Goal: Task Accomplishment & Management: Manage account settings

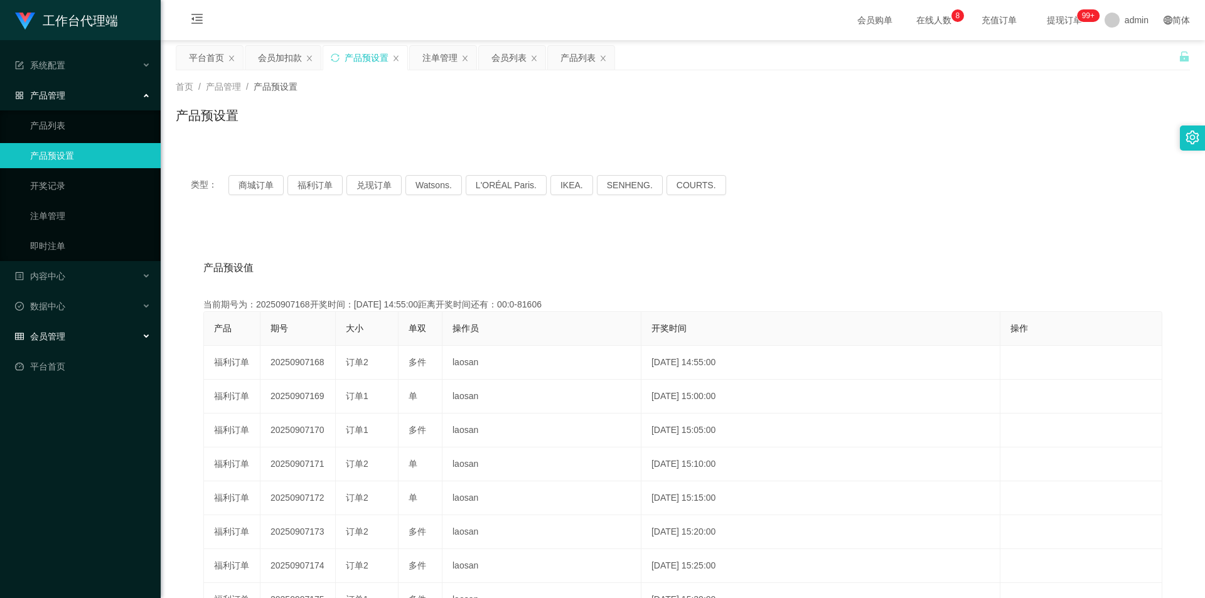
click at [64, 339] on span "会员管理" at bounding box center [40, 336] width 50 height 10
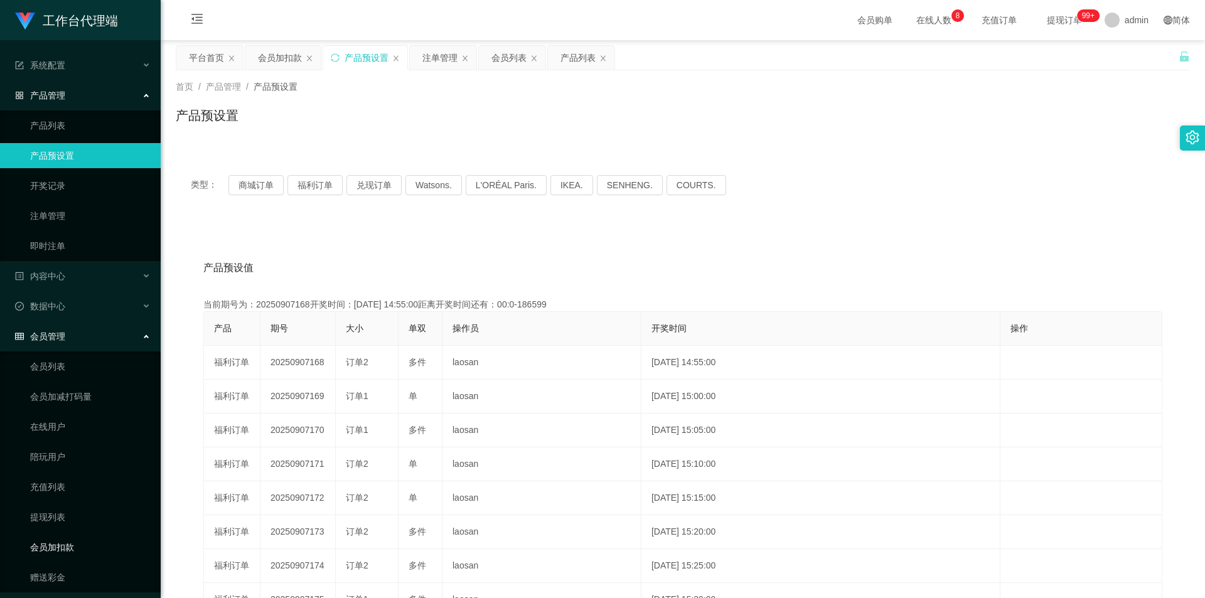
click at [71, 549] on link "会员加扣款" at bounding box center [90, 547] width 120 height 25
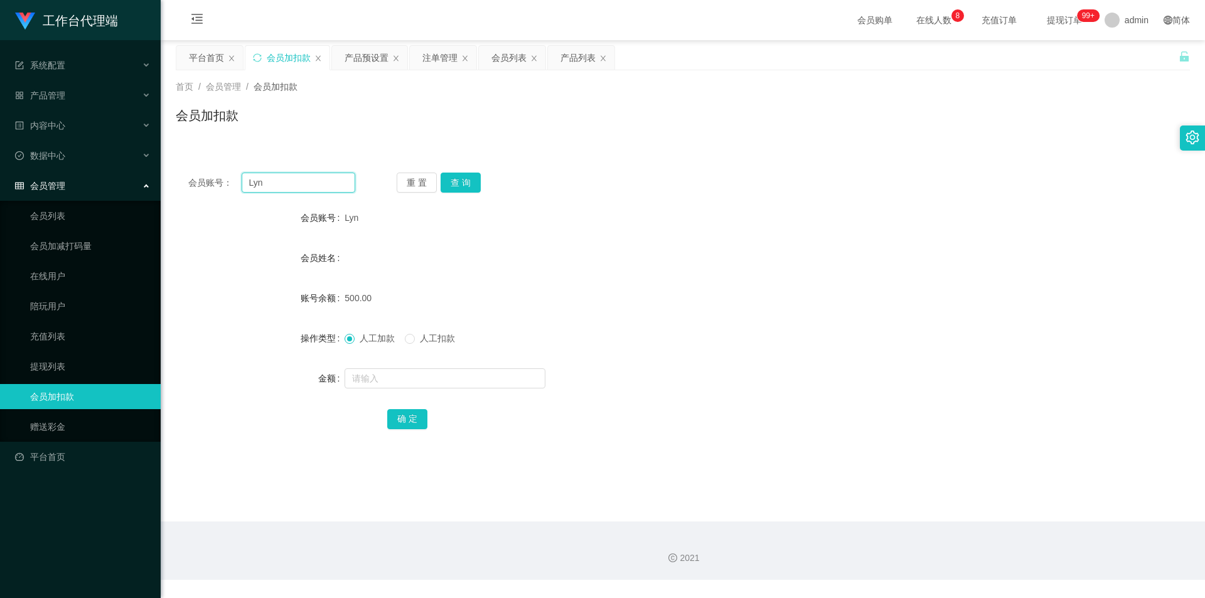
click at [302, 186] on input "Lyn" at bounding box center [299, 183] width 114 height 20
paste input "mm5486705"
type input "mm5486705"
drag, startPoint x: 450, startPoint y: 181, endPoint x: 450, endPoint y: 236, distance: 54.6
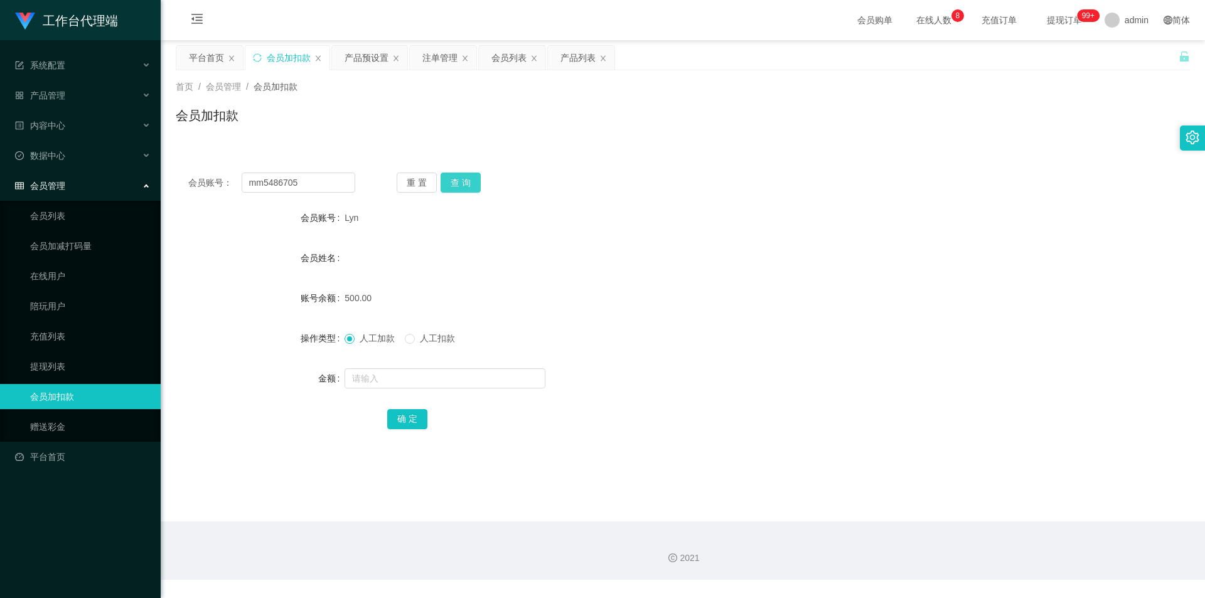
click at [450, 181] on button "查 询" at bounding box center [460, 183] width 40 height 20
click at [419, 336] on span "人工扣款" at bounding box center [437, 338] width 45 height 10
click at [412, 377] on input "text" at bounding box center [444, 378] width 201 height 20
type input "50"
click at [787, 200] on div "会员账号： mm5486705 重 置 查 询 会员账号 mm5486705 会员姓名 账号余额 150.00 操作类型 人工加款 人工扣款 金额 50 确 定" at bounding box center [683, 309] width 1014 height 299
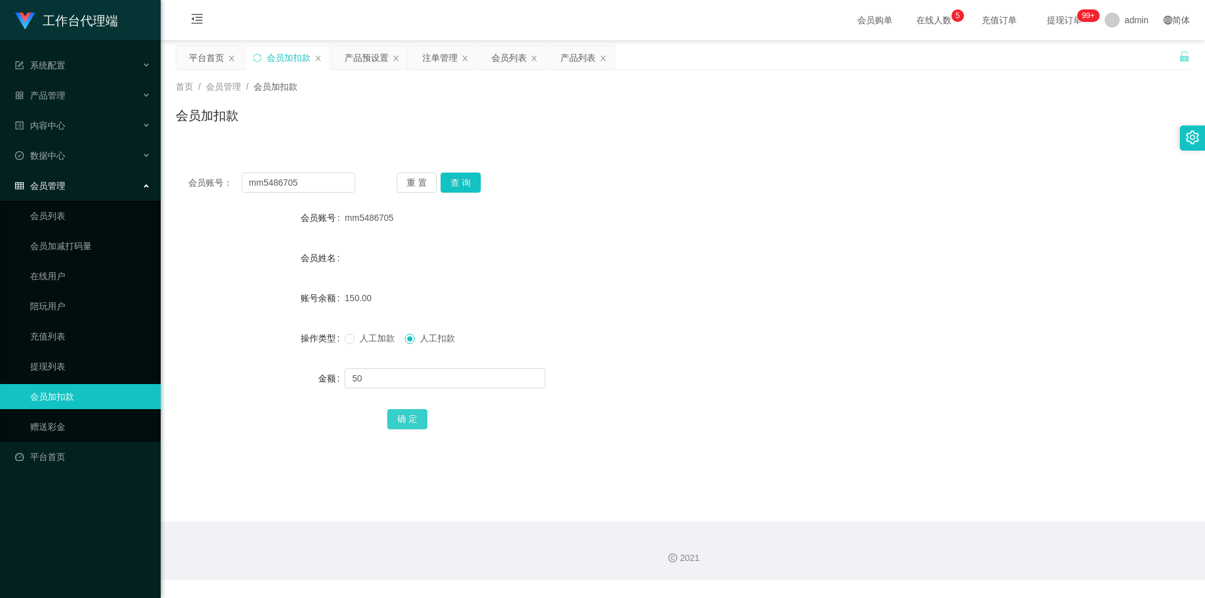
click at [413, 413] on button "确 定" at bounding box center [407, 419] width 40 height 20
click at [316, 174] on input "mm5486705" at bounding box center [299, 183] width 114 height 20
paste input "[PERSON_NAME]"
type input "[PERSON_NAME]"
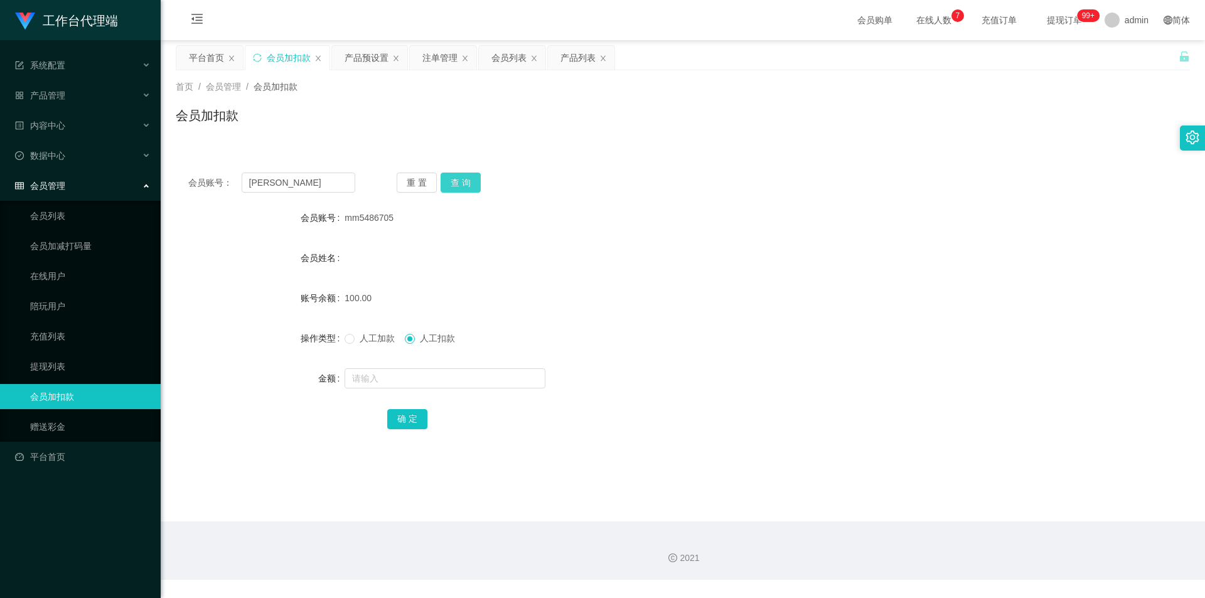
click at [461, 181] on button "查 询" at bounding box center [460, 183] width 40 height 20
click at [363, 327] on div "人工加款 人工扣款" at bounding box center [640, 338] width 592 height 25
drag, startPoint x: 371, startPoint y: 334, endPoint x: 406, endPoint y: 371, distance: 50.1
click at [371, 335] on span "人工加款" at bounding box center [376, 338] width 45 height 10
click at [412, 378] on input "text" at bounding box center [444, 378] width 201 height 20
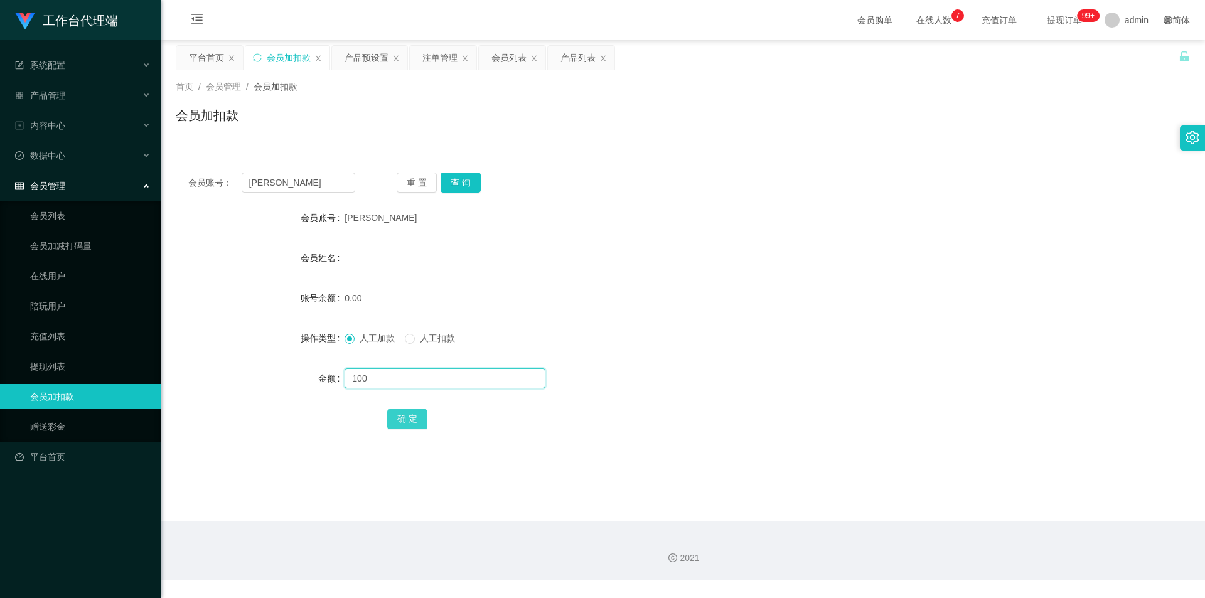
type input "100"
click at [422, 416] on button "确 定" at bounding box center [407, 419] width 40 height 20
drag, startPoint x: 78, startPoint y: 94, endPoint x: 119, endPoint y: 102, distance: 40.9
click at [78, 95] on div "产品管理" at bounding box center [80, 95] width 161 height 25
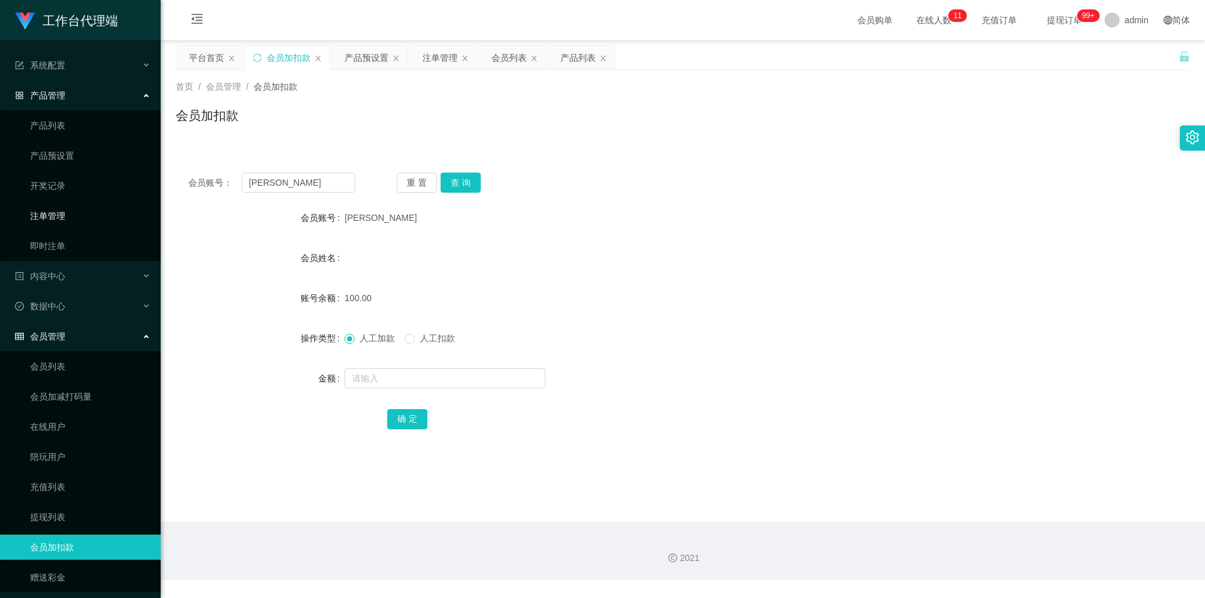
click at [58, 215] on link "注单管理" at bounding box center [90, 215] width 120 height 25
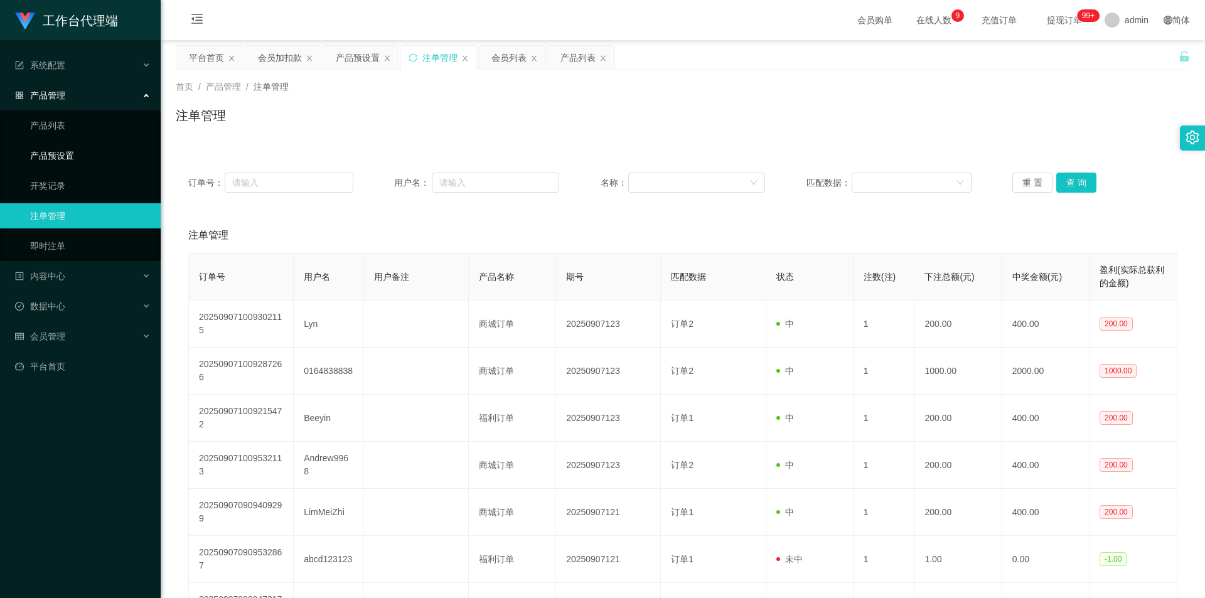
click at [59, 152] on link "产品预设置" at bounding box center [90, 155] width 120 height 25
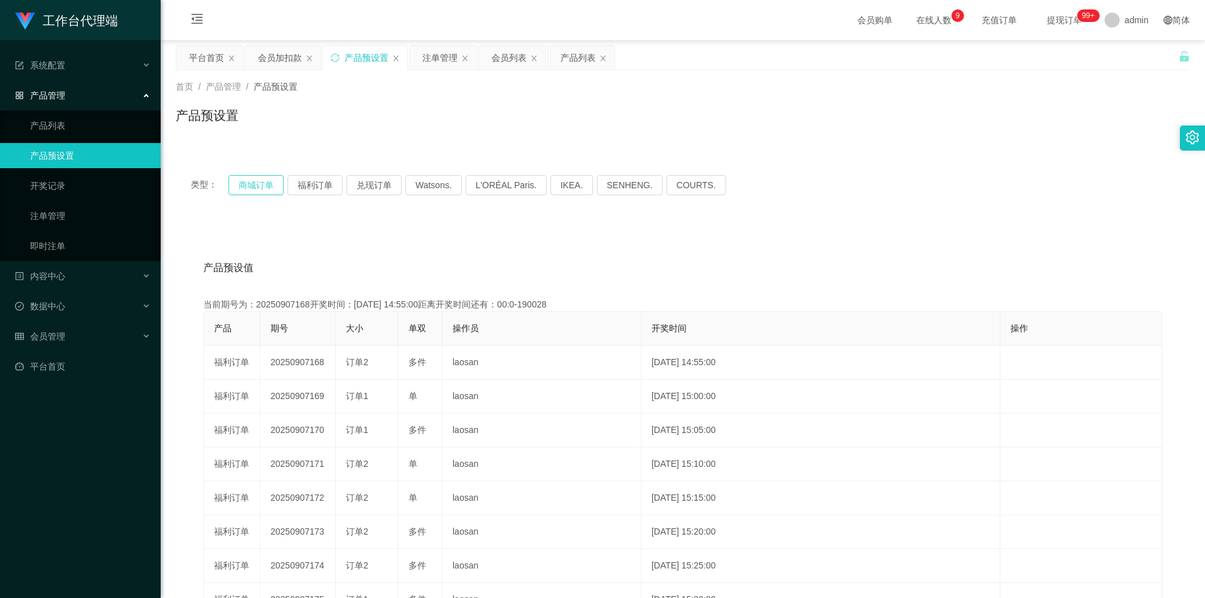
click at [242, 181] on button "商城订单" at bounding box center [255, 185] width 55 height 20
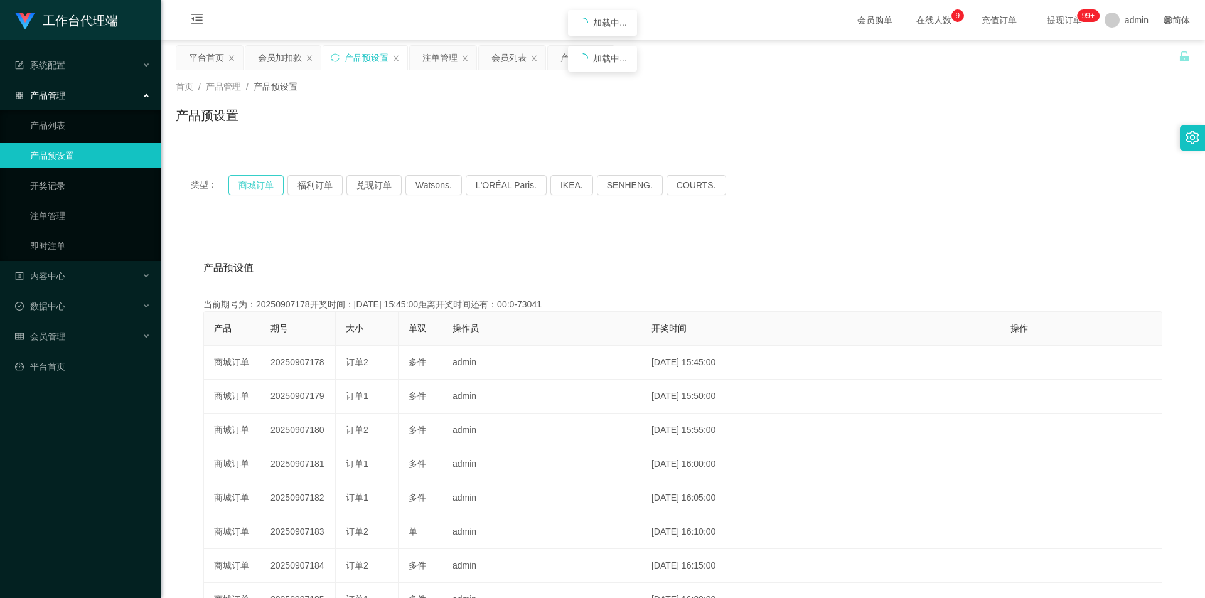
click at [243, 181] on button "商城订单" at bounding box center [255, 185] width 55 height 20
click at [61, 217] on link "注单管理" at bounding box center [90, 215] width 120 height 25
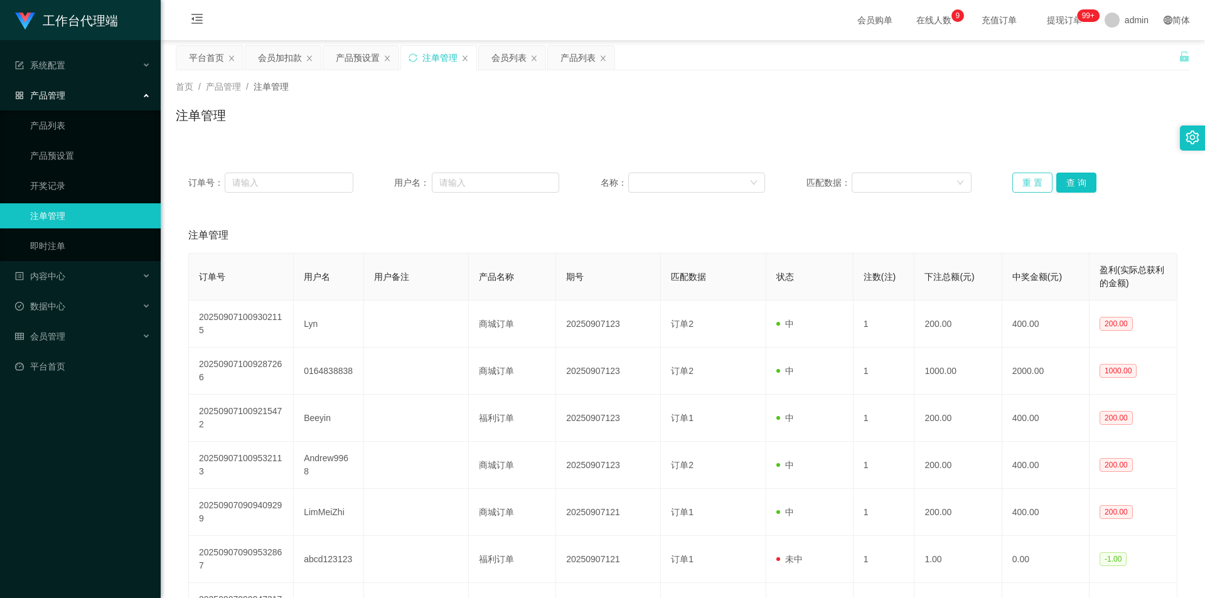
click at [1021, 181] on button "重 置" at bounding box center [1032, 183] width 40 height 20
click at [45, 331] on span "会员管理" at bounding box center [40, 336] width 50 height 10
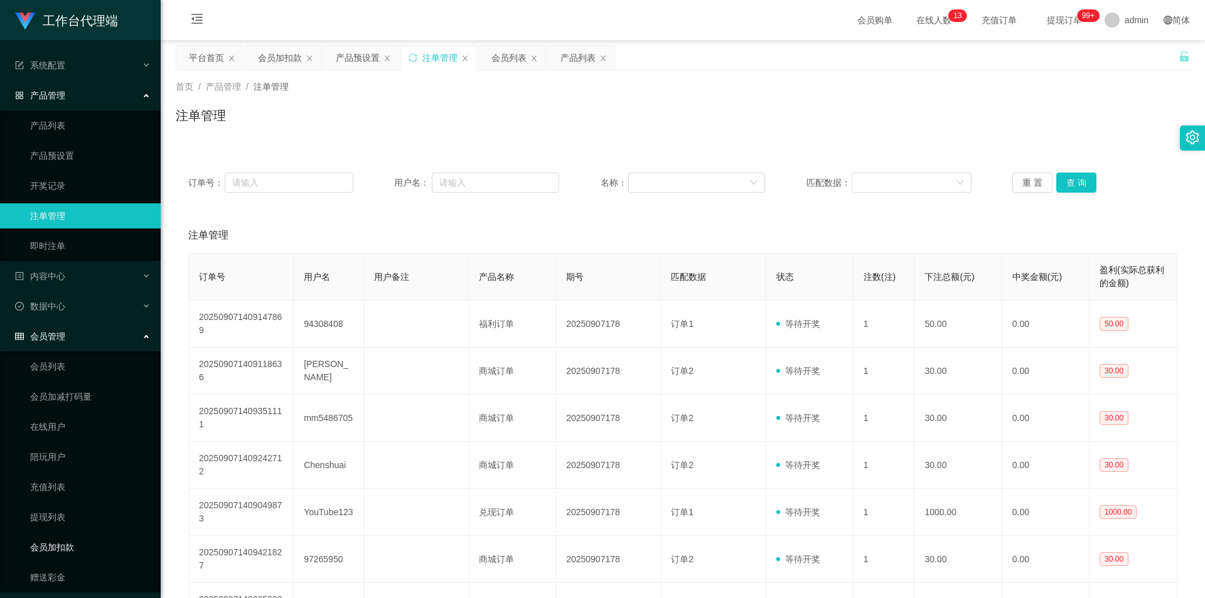
click at [90, 535] on link "会员加扣款" at bounding box center [90, 547] width 120 height 25
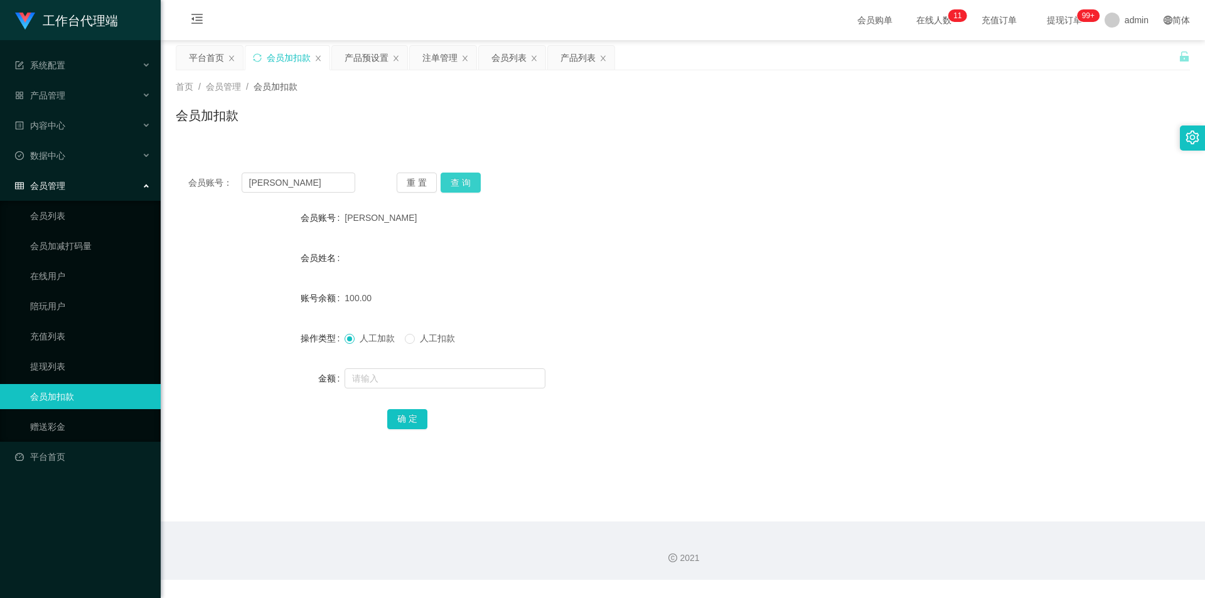
click at [457, 192] on button "查 询" at bounding box center [460, 183] width 40 height 20
click at [433, 338] on span "人工扣款" at bounding box center [437, 338] width 45 height 10
click at [449, 380] on input "text" at bounding box center [444, 378] width 201 height 20
type input "130"
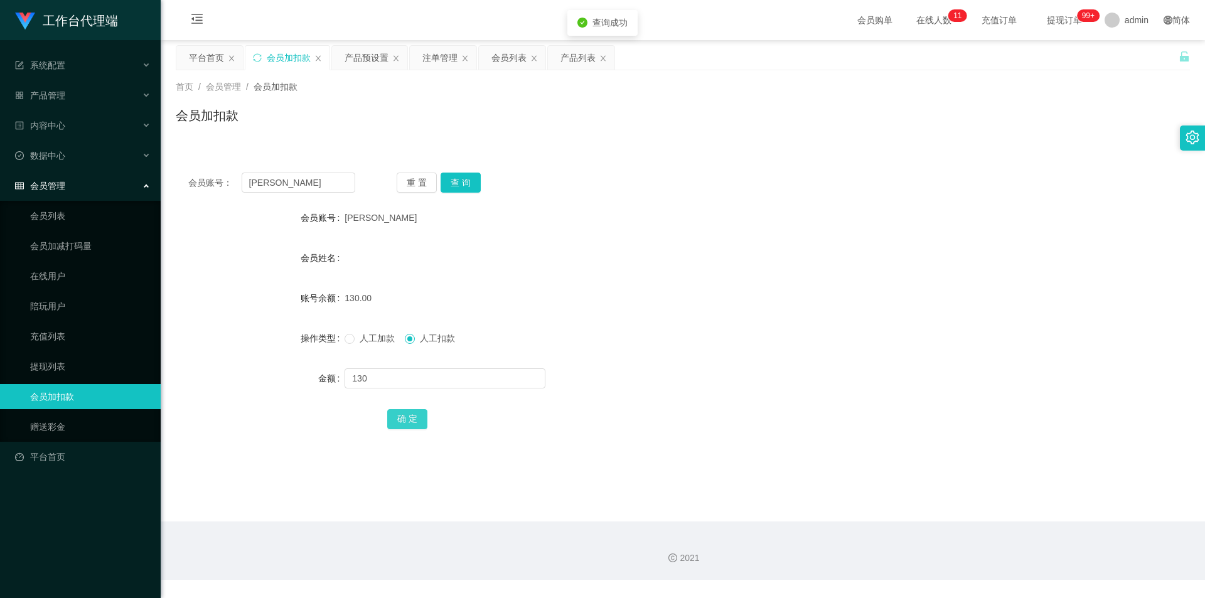
drag, startPoint x: 395, startPoint y: 429, endPoint x: 402, endPoint y: 429, distance: 6.3
click at [395, 429] on div "确 定" at bounding box center [683, 418] width 592 height 25
click at [402, 429] on button "确 定" at bounding box center [407, 419] width 40 height 20
click at [68, 85] on div "产品管理" at bounding box center [80, 95] width 161 height 25
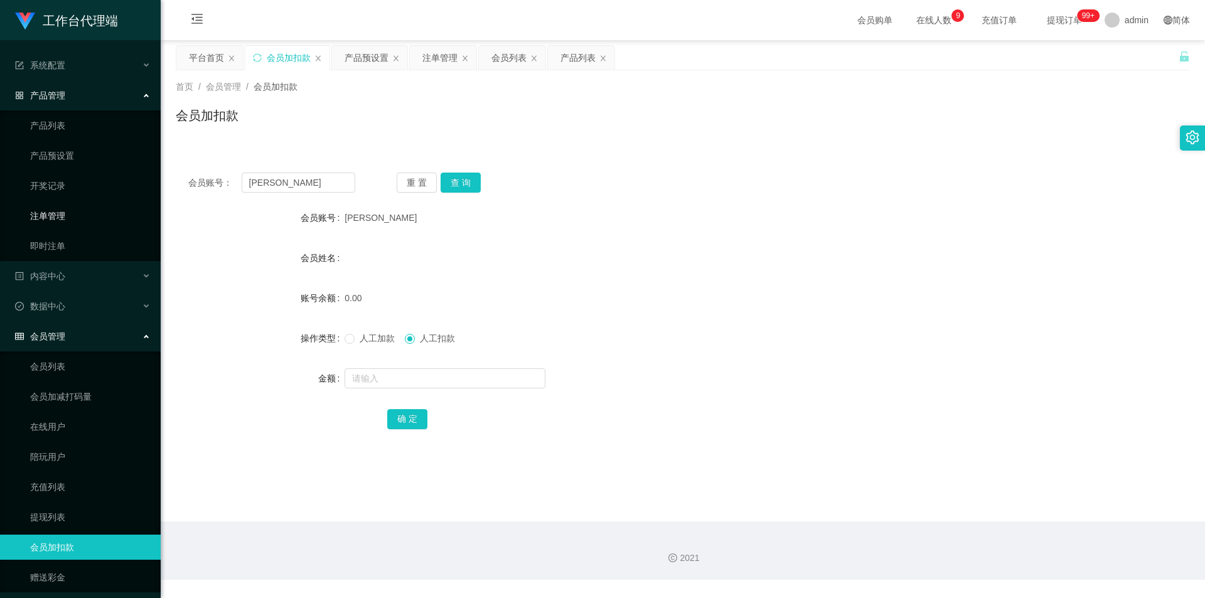
drag, startPoint x: 67, startPoint y: 210, endPoint x: 149, endPoint y: 223, distance: 82.5
click at [67, 211] on link "注单管理" at bounding box center [90, 215] width 120 height 25
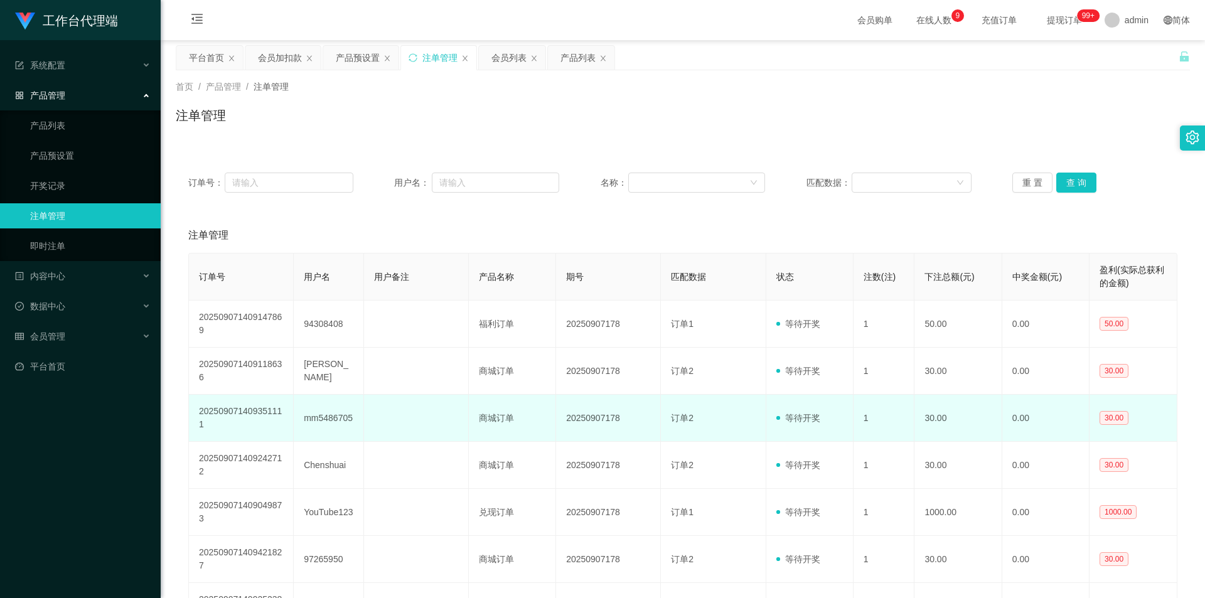
click at [336, 418] on td "mm5486705" at bounding box center [329, 418] width 70 height 47
copy td "mm5486705"
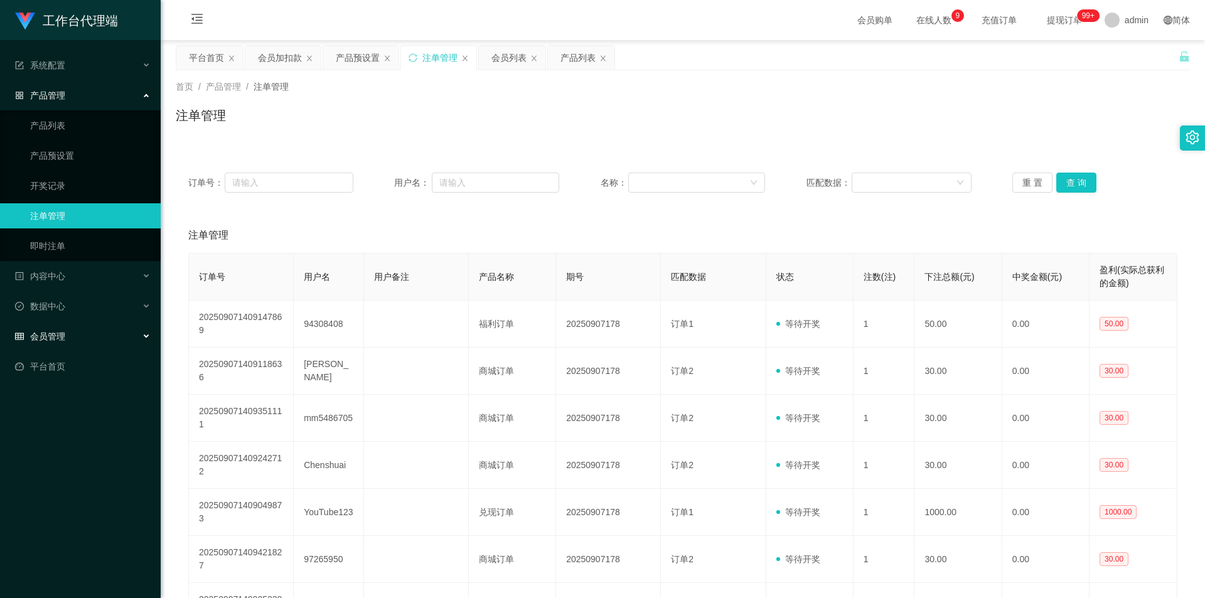
click at [110, 343] on div "会员管理" at bounding box center [80, 336] width 161 height 25
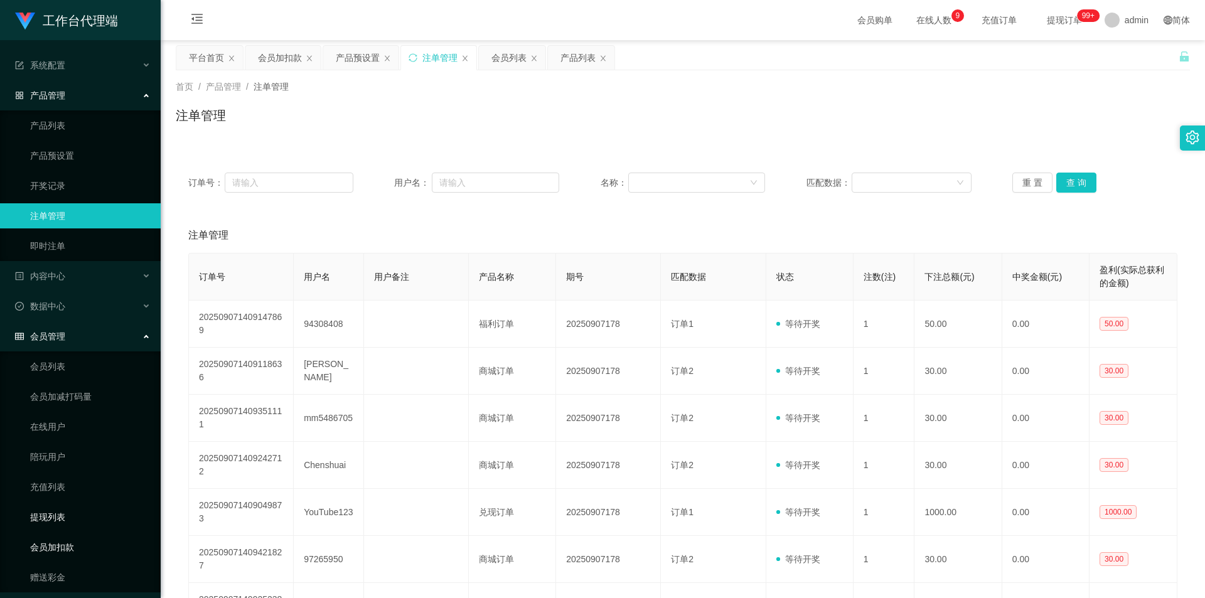
drag, startPoint x: 53, startPoint y: 546, endPoint x: 74, endPoint y: 526, distance: 28.9
click at [53, 544] on link "会员加扣款" at bounding box center [90, 547] width 120 height 25
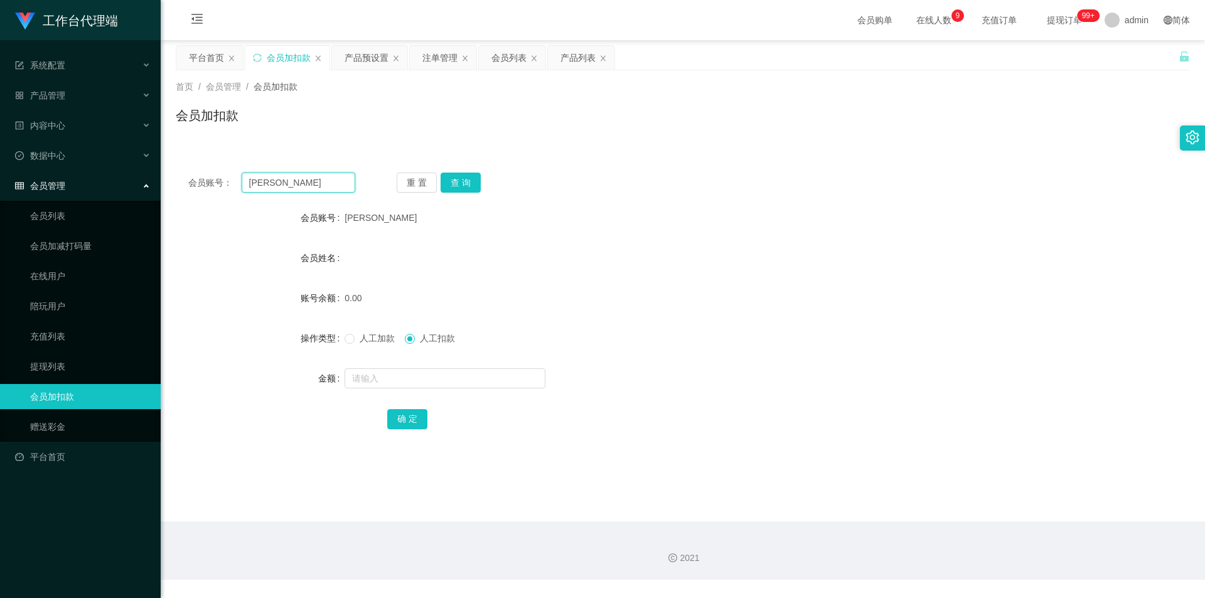
click at [316, 185] on input "[PERSON_NAME]" at bounding box center [299, 183] width 114 height 20
click at [316, 184] on input "[PERSON_NAME]" at bounding box center [299, 183] width 114 height 20
paste input "mm5486705"
type input "mm5486705"
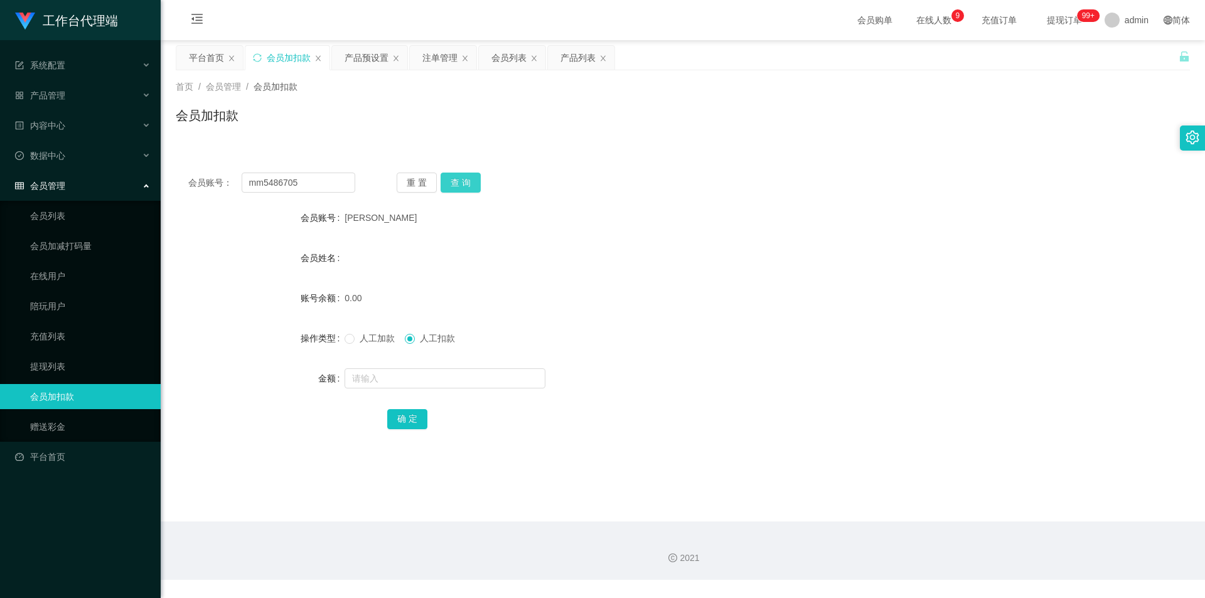
click at [460, 178] on button "查 询" at bounding box center [460, 183] width 40 height 20
click at [424, 381] on input "text" at bounding box center [444, 378] width 201 height 20
type input "130"
click at [415, 420] on button "确 定" at bounding box center [407, 419] width 40 height 20
